Goal: Check status: Check status

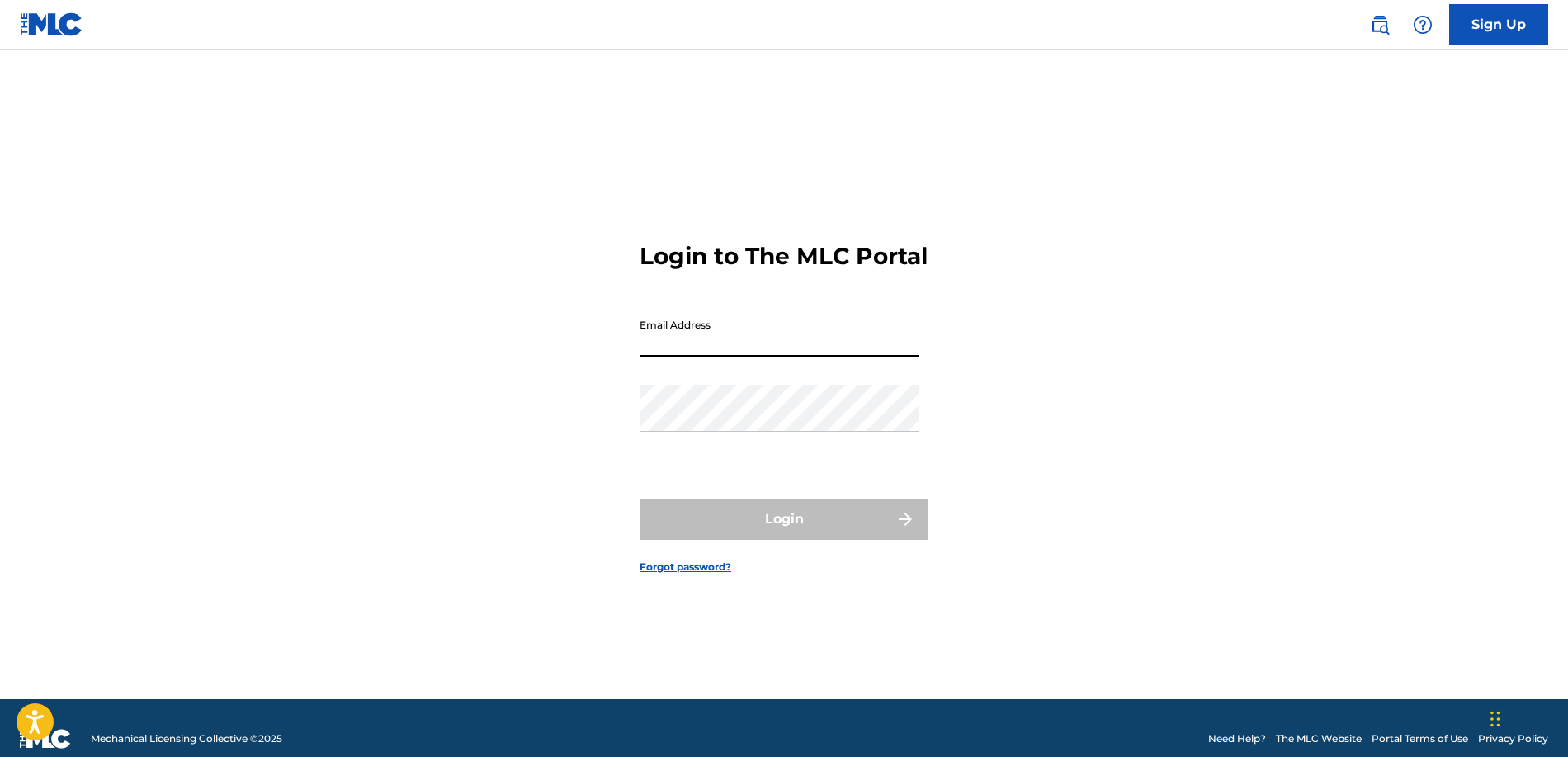
type input "[EMAIL_ADDRESS][DOMAIN_NAME]"
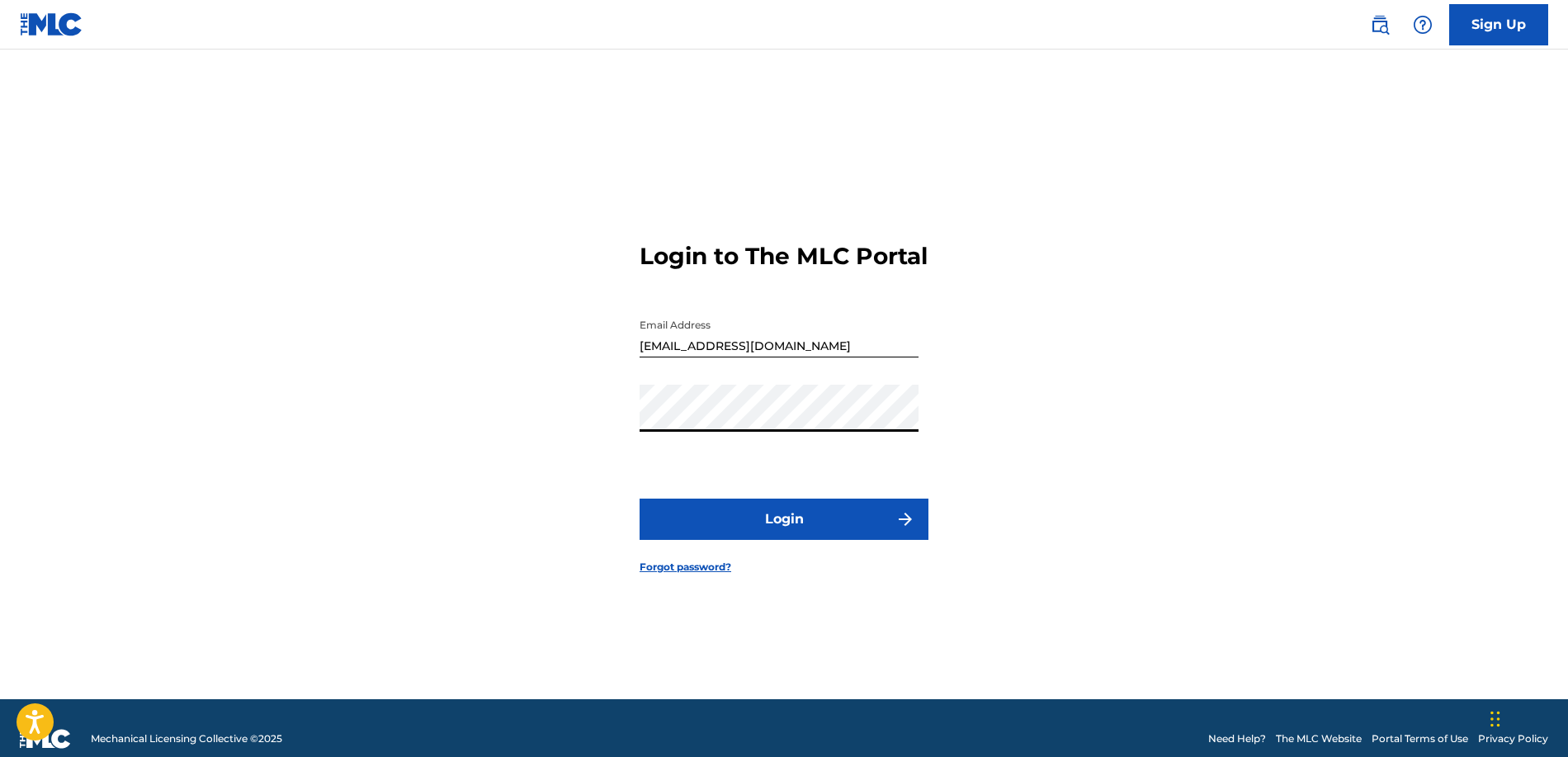
click at [780, 514] on button "Login" at bounding box center [784, 519] width 289 height 41
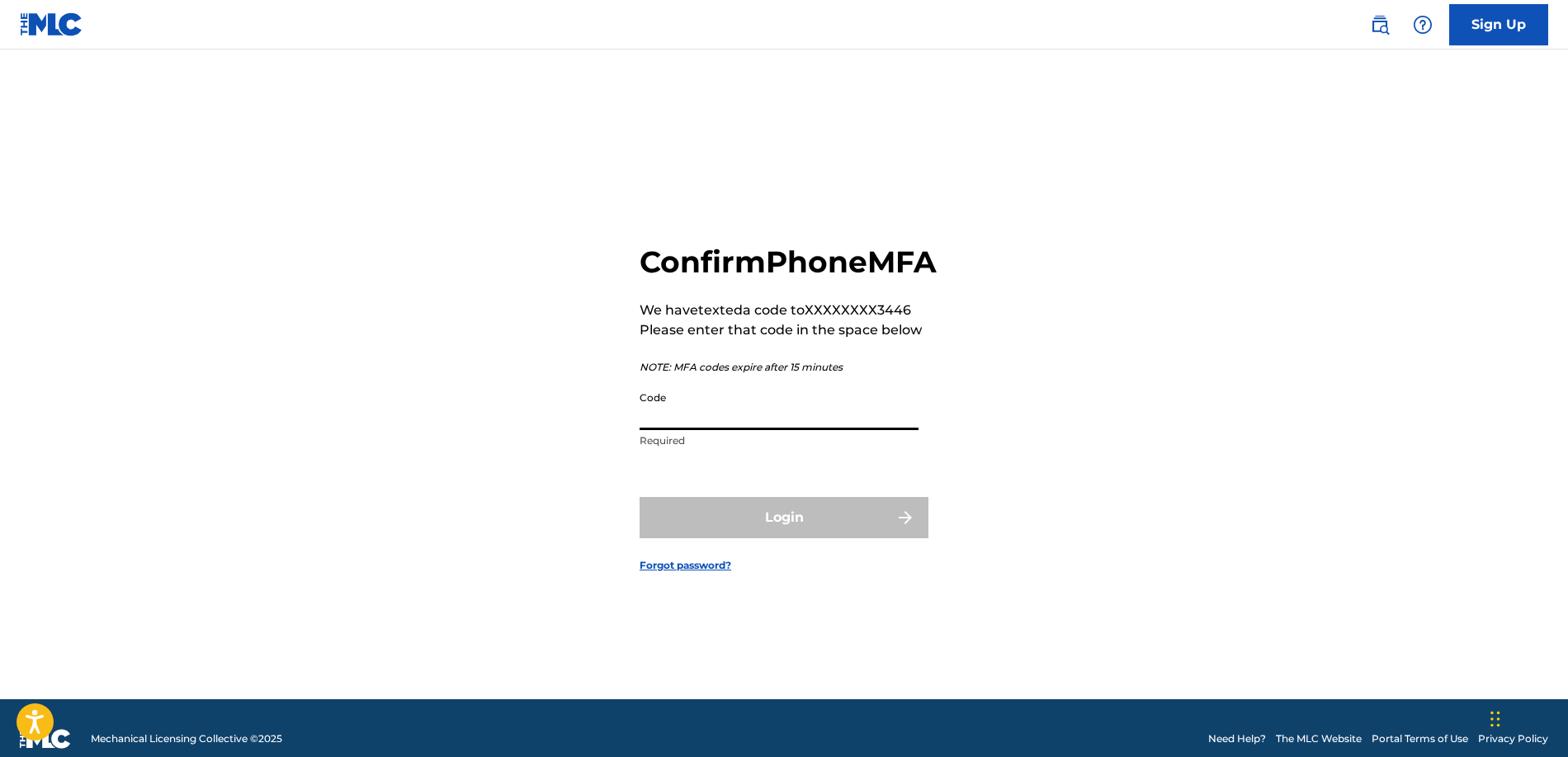
click at [818, 430] on input "Code" at bounding box center [779, 406] width 279 height 47
type input "279064"
click at [784, 536] on button "Login" at bounding box center [784, 517] width 289 height 41
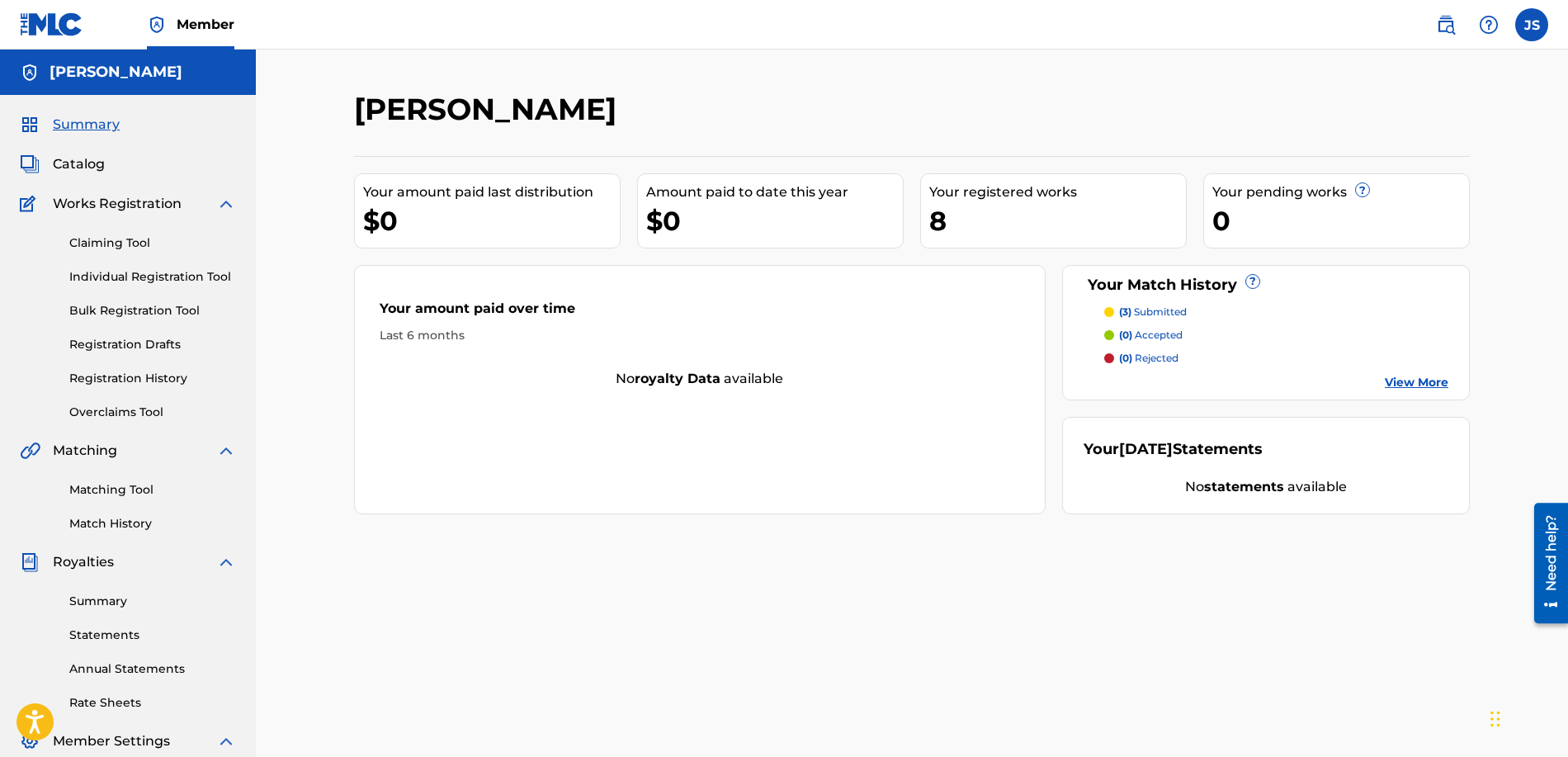
click at [1262, 288] on div "Your Match History ?" at bounding box center [1266, 285] width 365 height 22
click at [1409, 383] on link "View More" at bounding box center [1417, 382] width 64 height 17
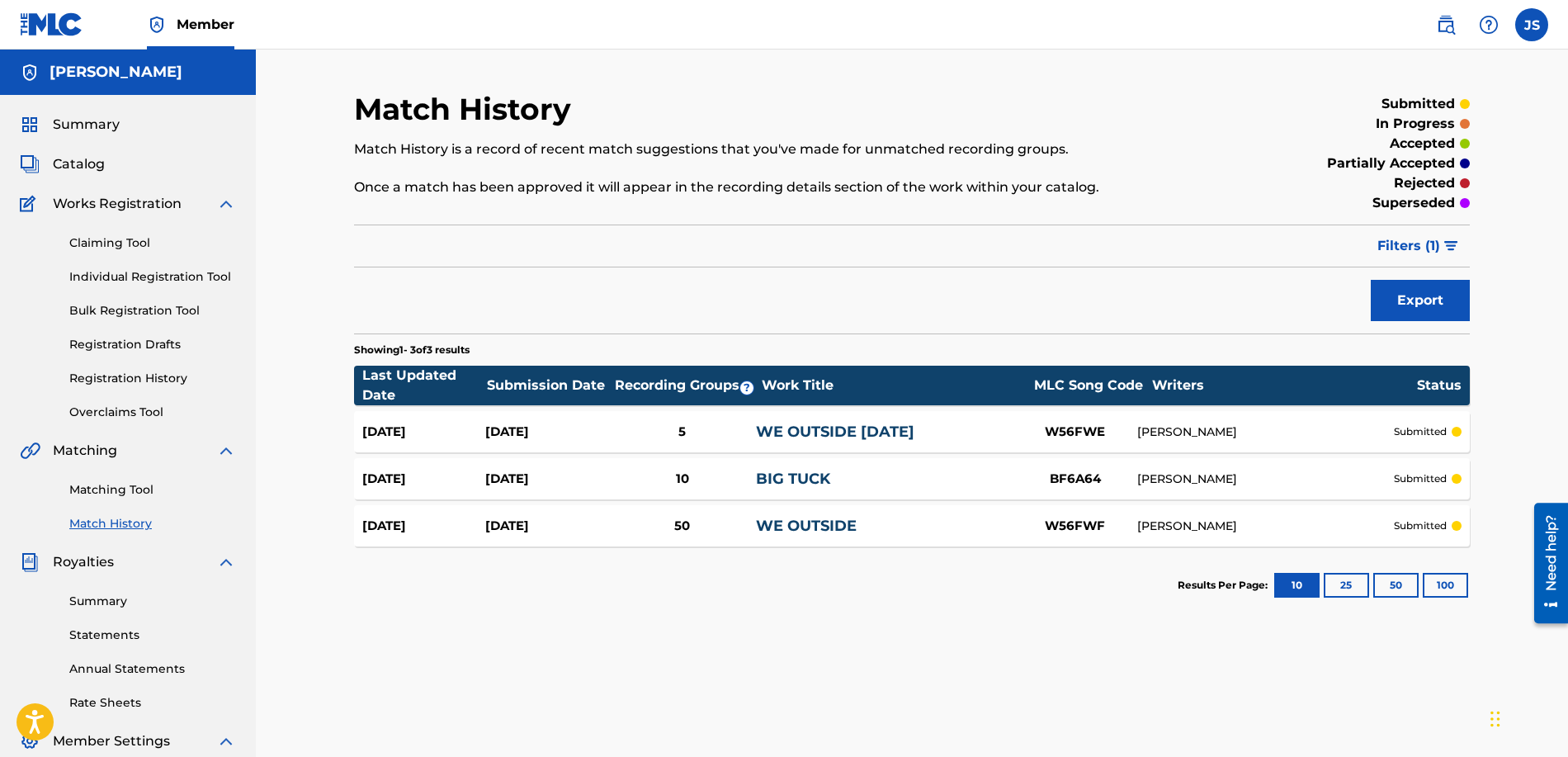
click at [737, 477] on div "10" at bounding box center [682, 479] width 147 height 19
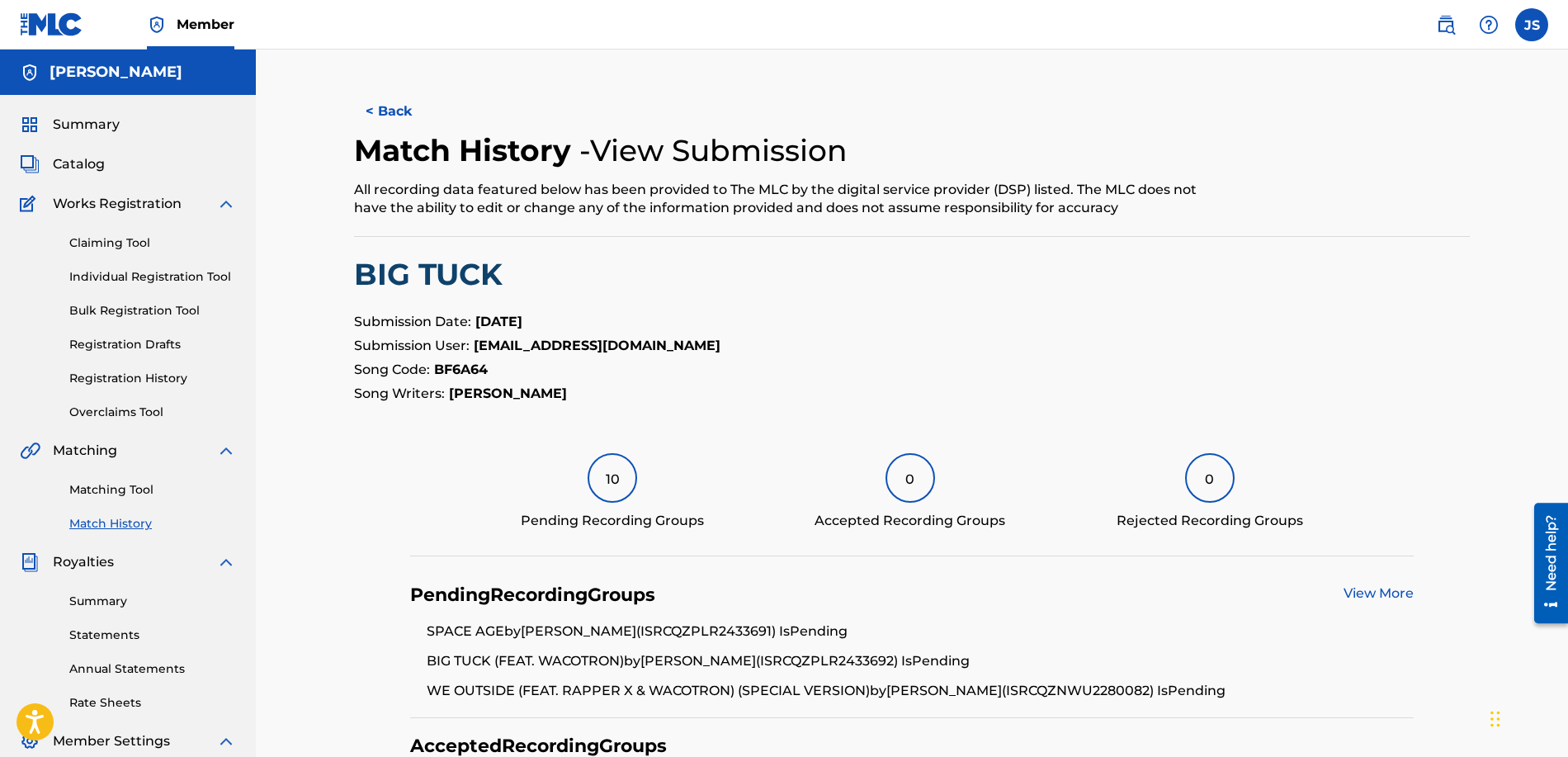
scroll to position [3, 0]
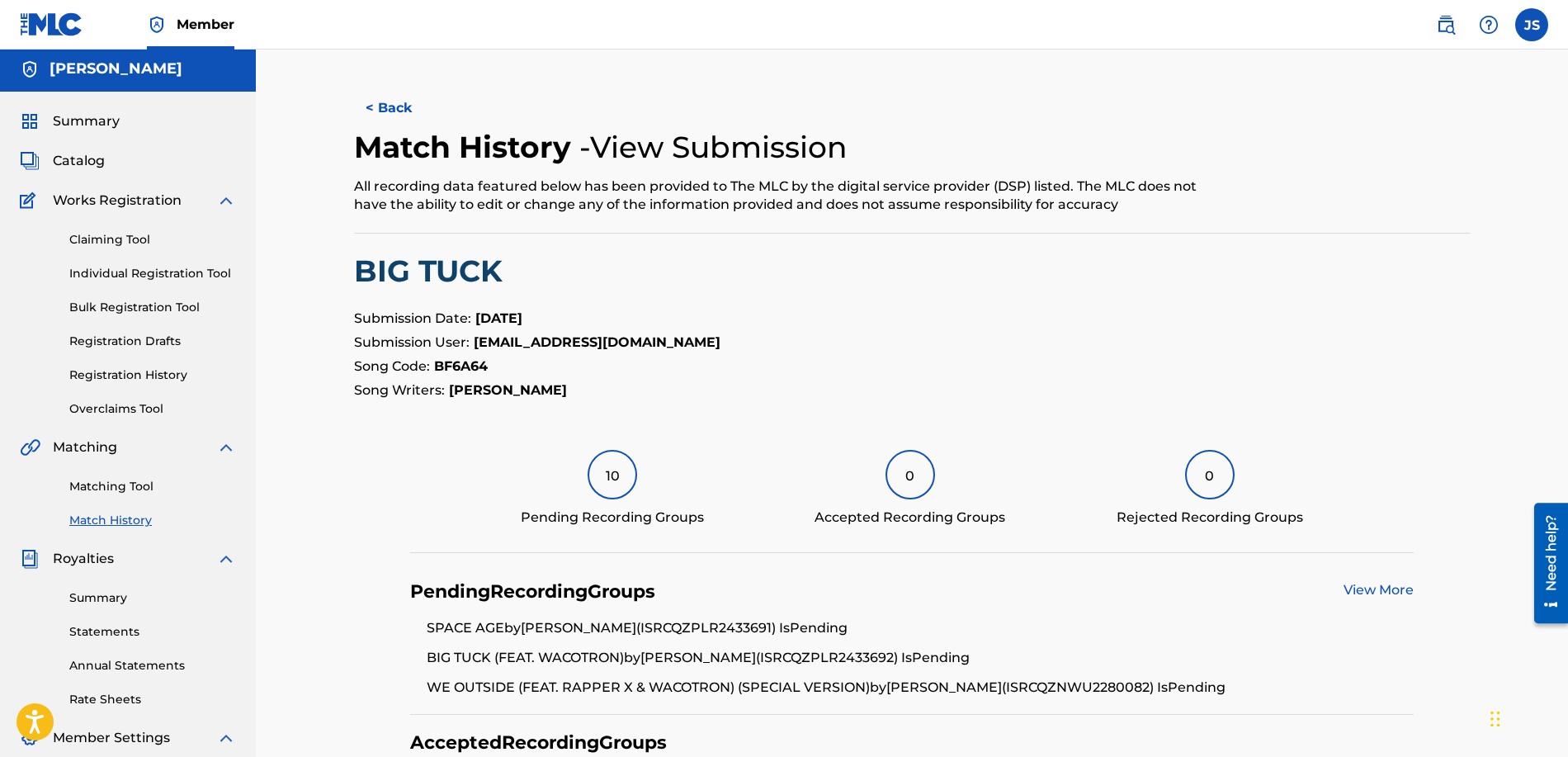
click at [408, 114] on button "< Back" at bounding box center [403, 108] width 99 height 41
